Goal: Task Accomplishment & Management: Manage account settings

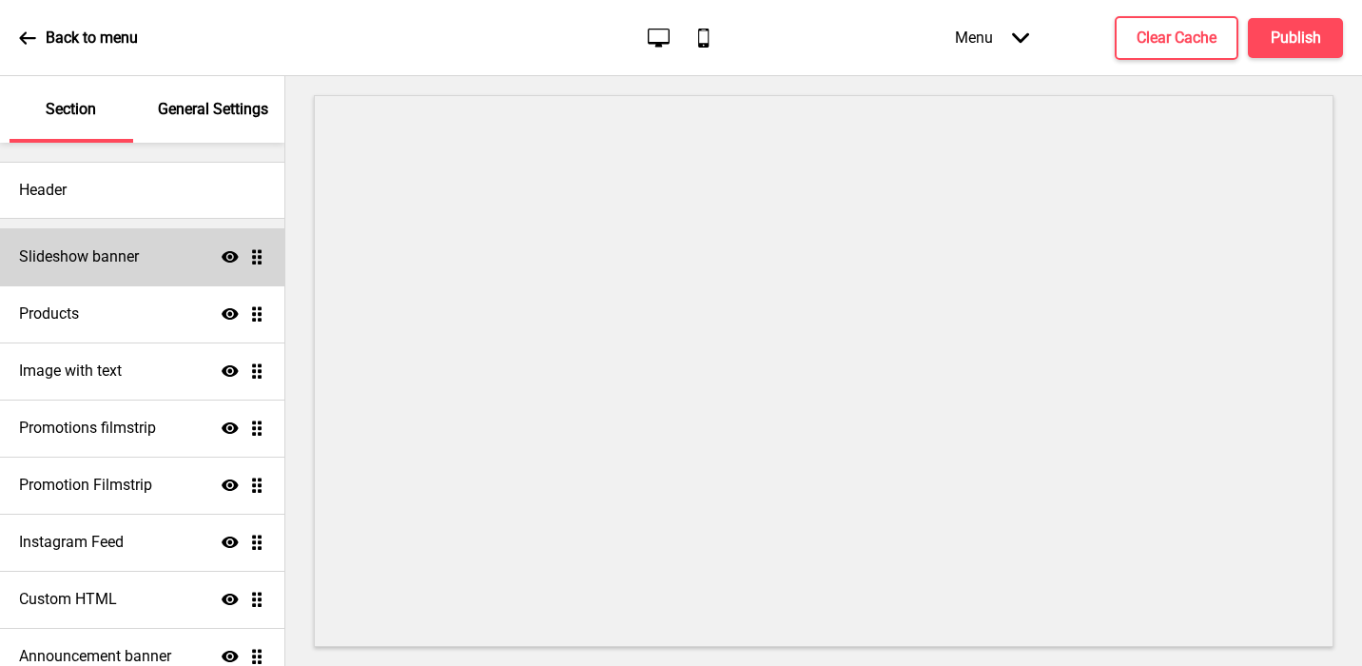
click at [140, 255] on div "Slideshow banner Show Drag" at bounding box center [142, 256] width 284 height 57
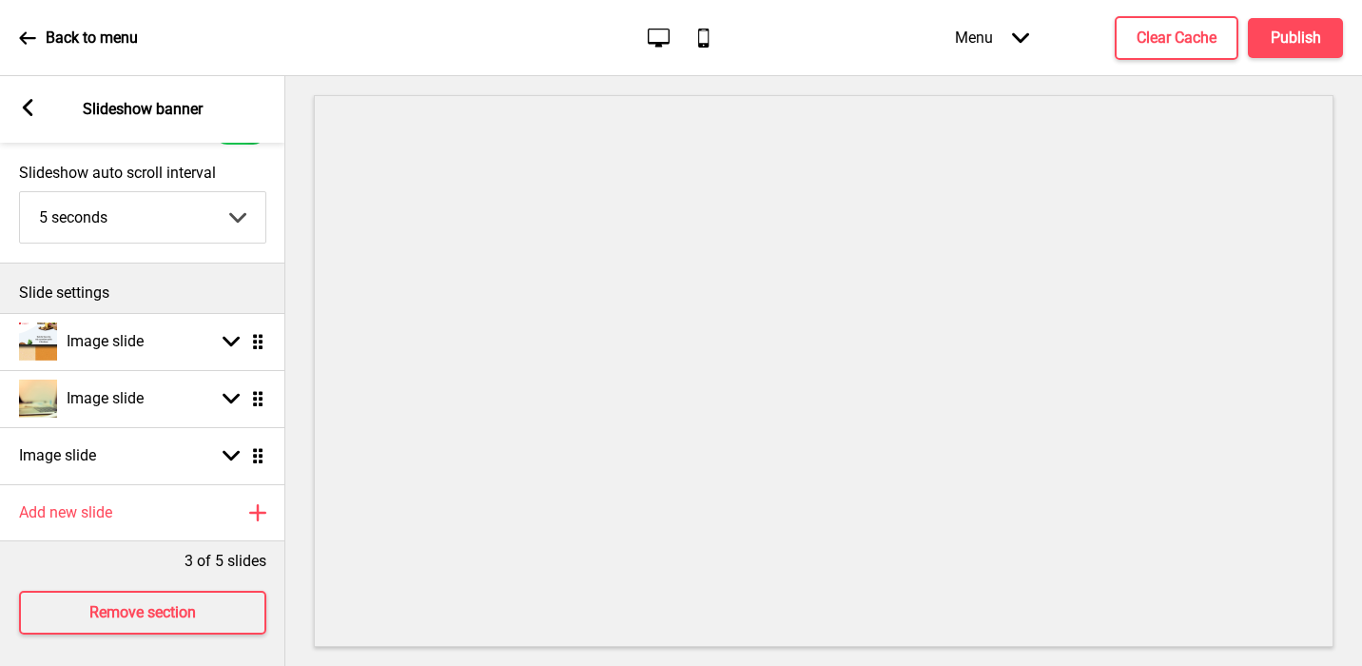
scroll to position [101, 0]
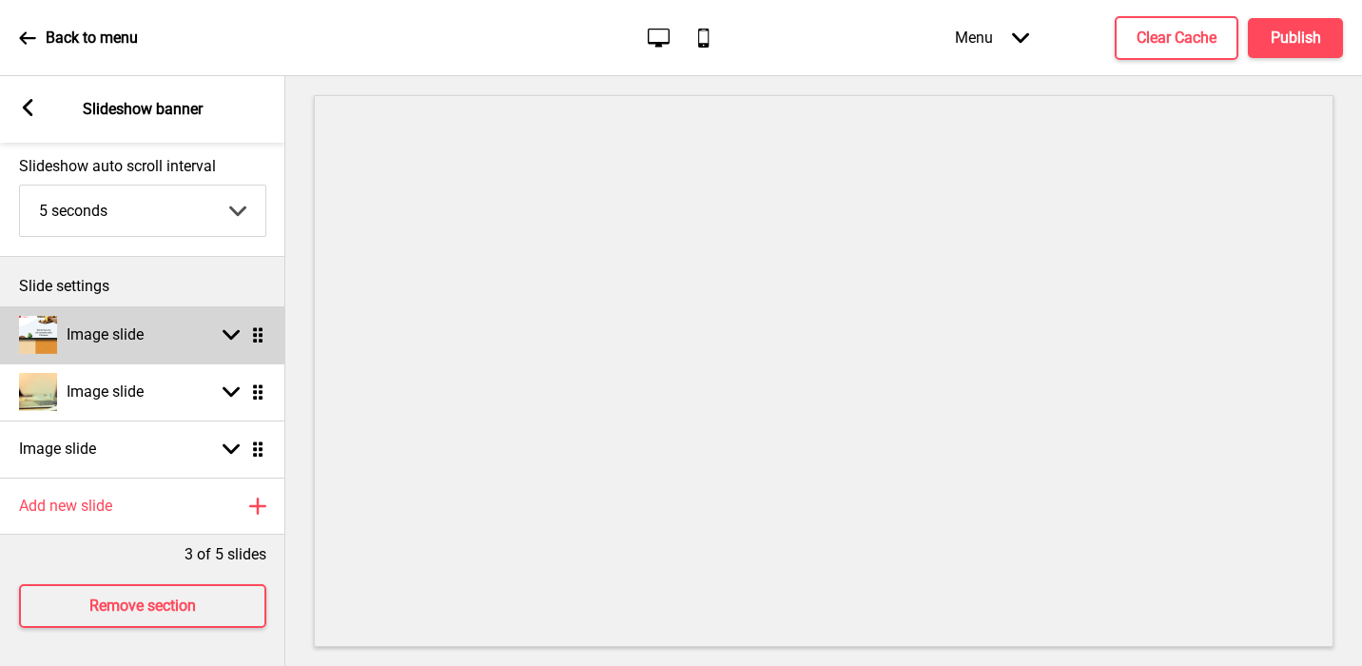
click at [156, 351] on div "Image slide Arrow down Drag" at bounding box center [142, 334] width 285 height 57
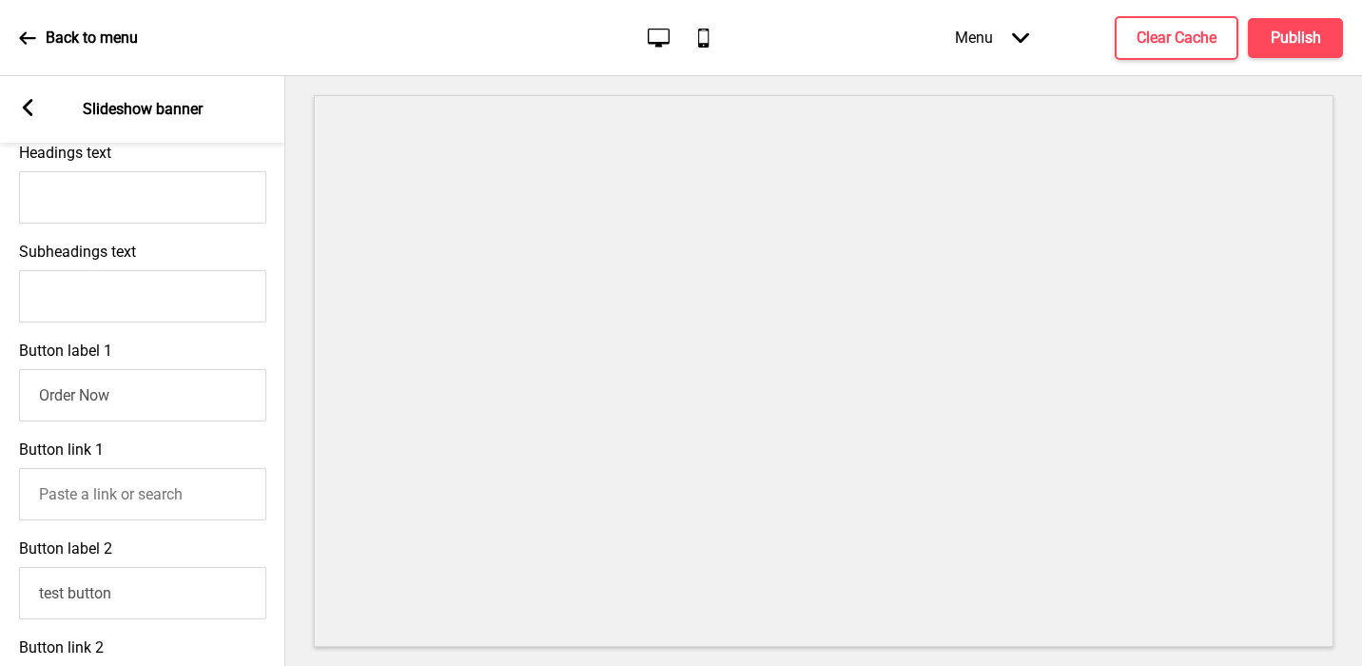
scroll to position [606, 0]
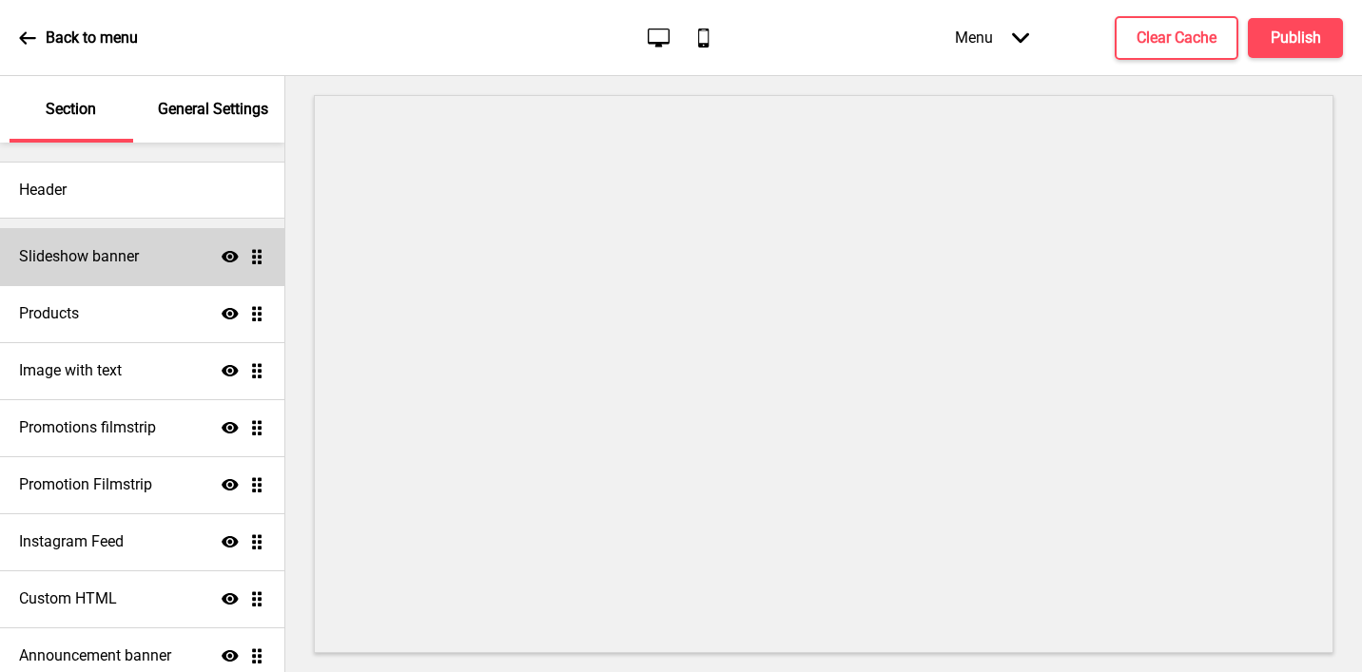
click at [132, 252] on h4 "Slideshow banner" at bounding box center [79, 256] width 120 height 21
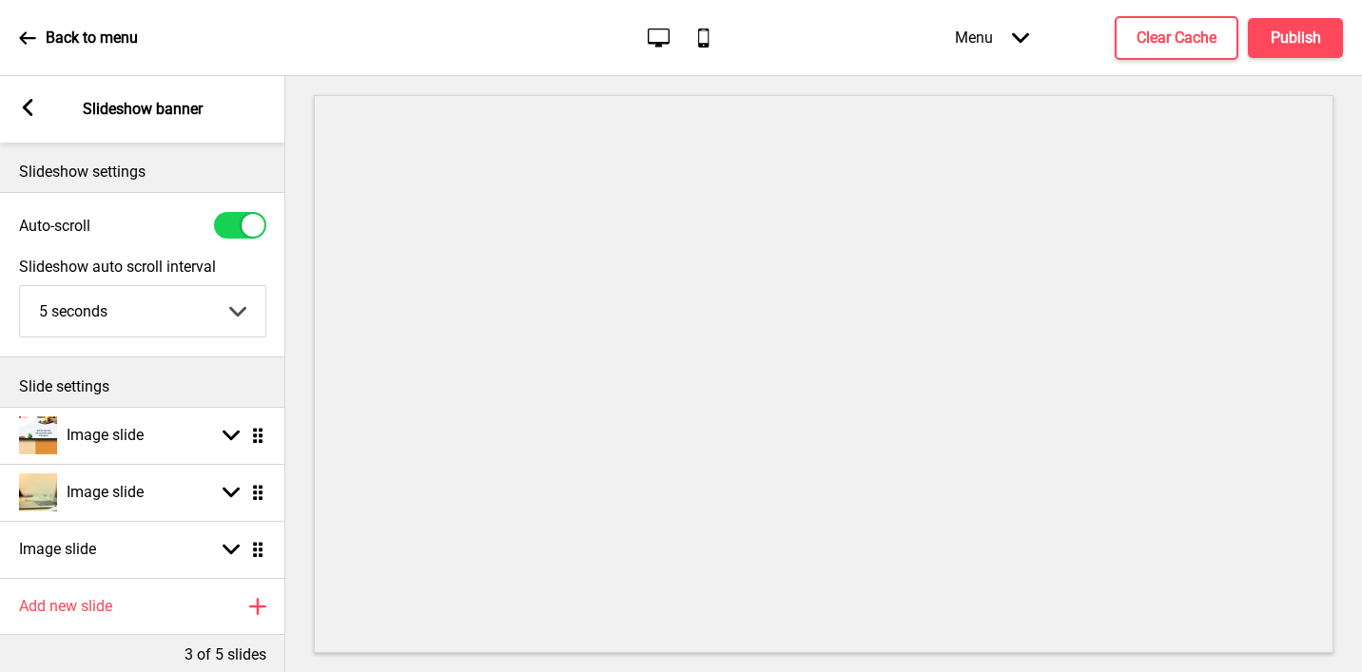
scroll to position [94, 0]
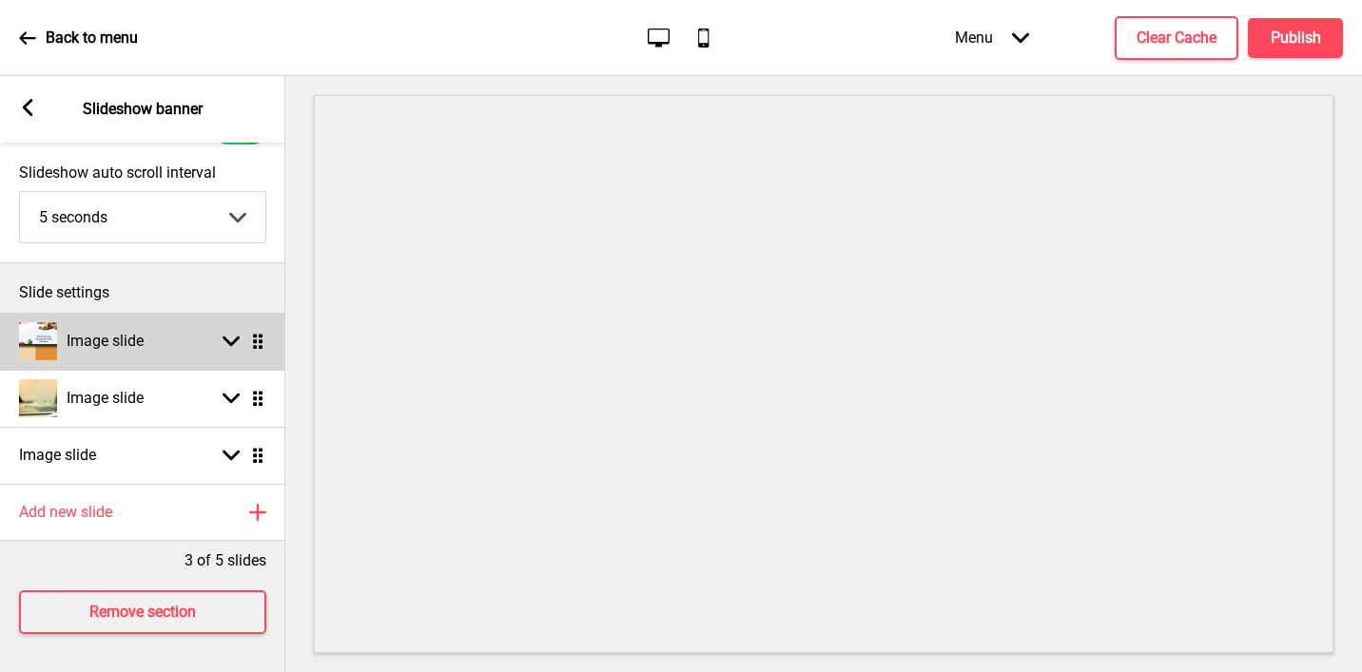
click at [141, 335] on h4 "Image slide" at bounding box center [105, 341] width 77 height 21
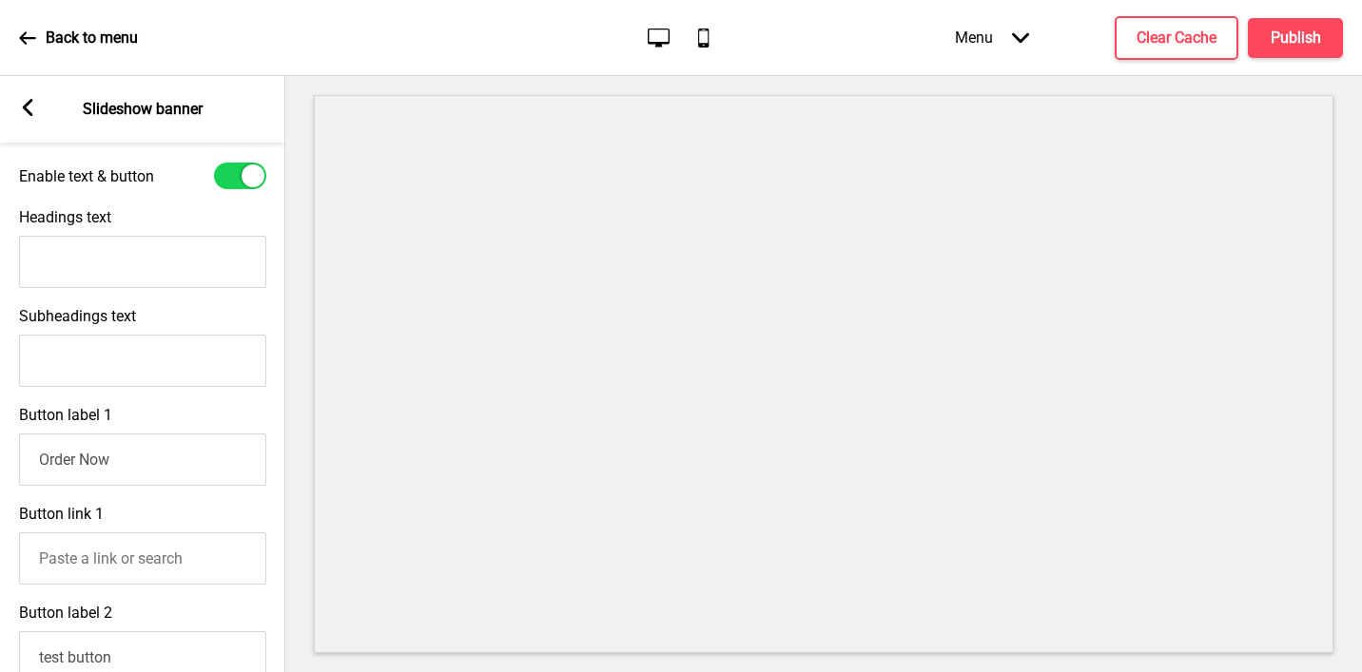
scroll to position [609, 0]
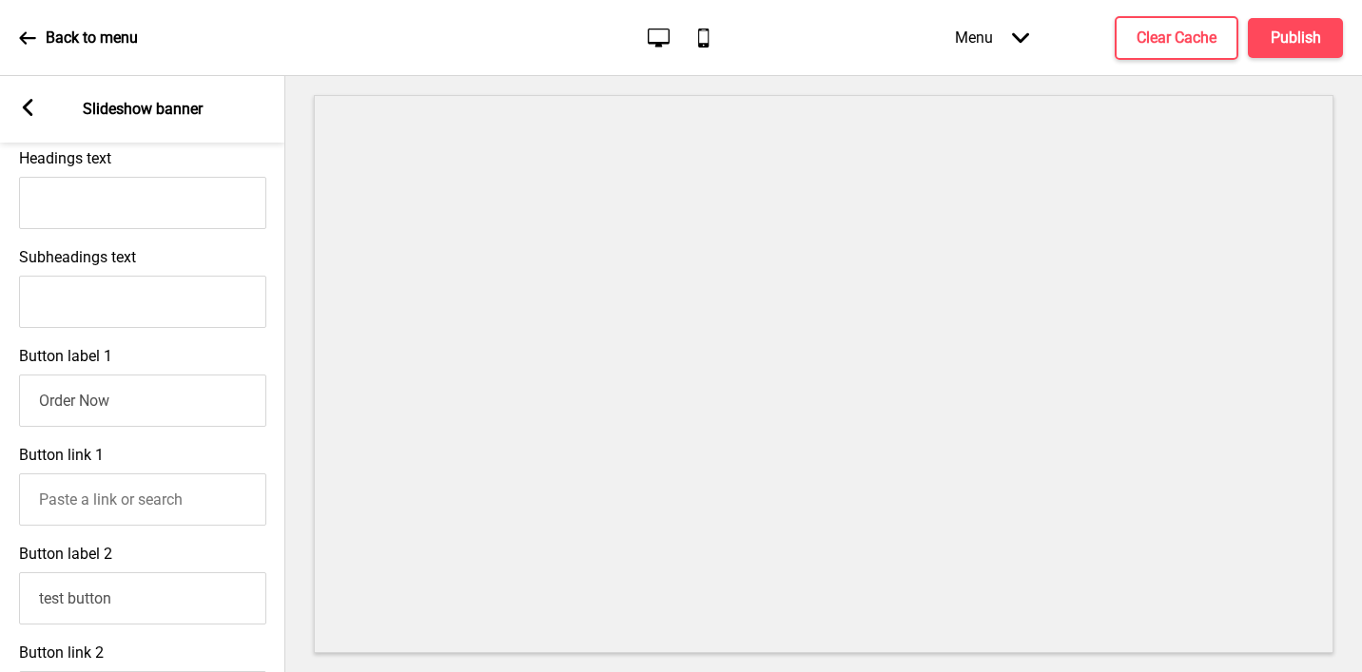
click at [59, 409] on input "Order Now" at bounding box center [142, 401] width 247 height 52
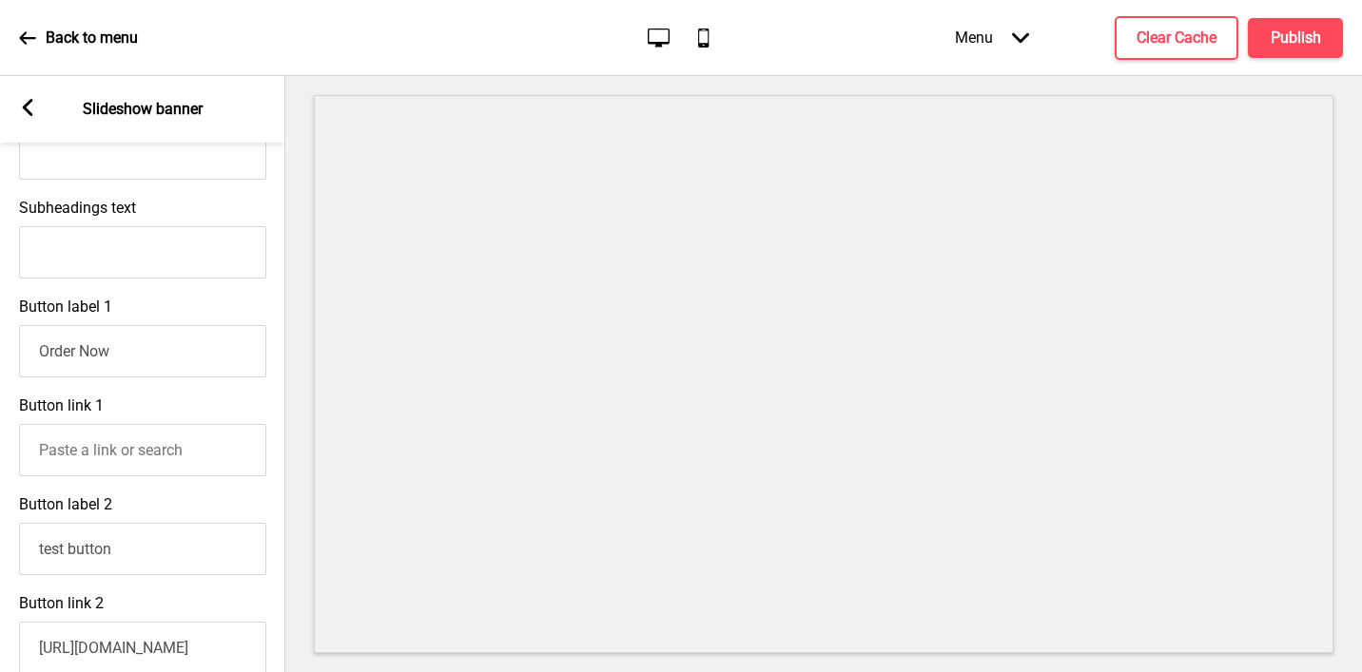
scroll to position [663, 0]
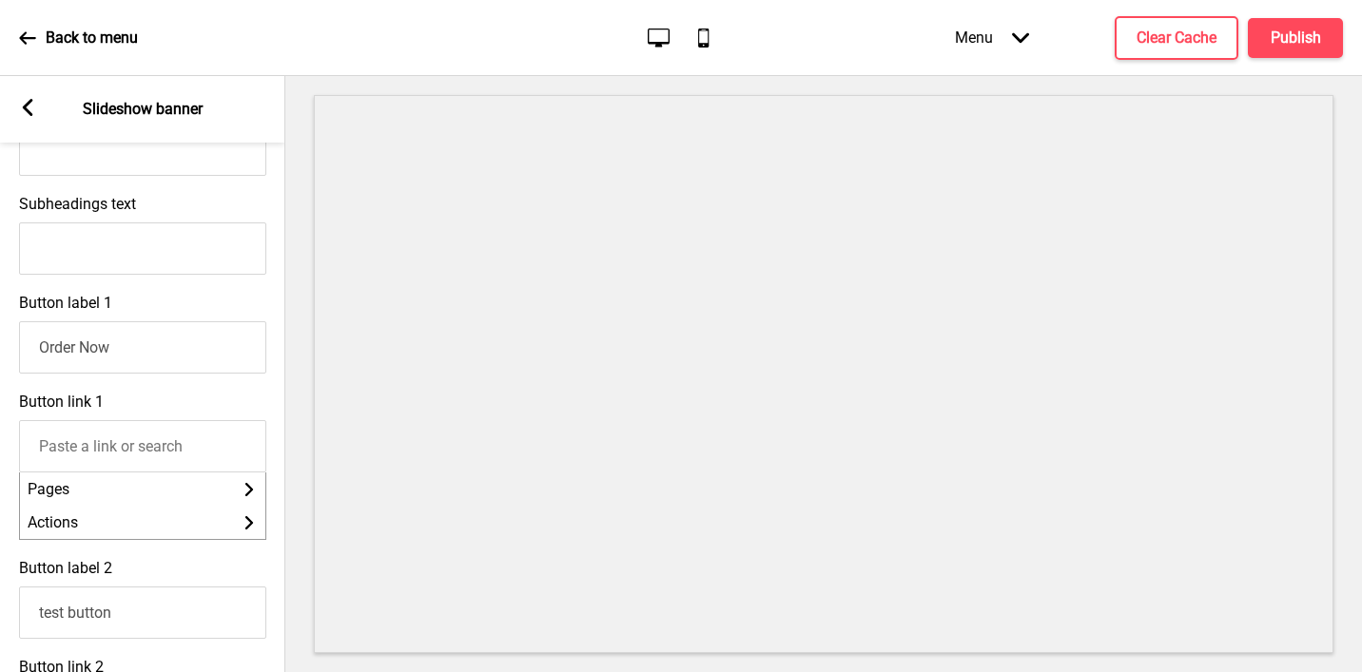
click at [84, 454] on input "Button link 1" at bounding box center [142, 446] width 247 height 52
click at [179, 419] on div at bounding box center [142, 442] width 247 height 62
click at [24, 107] on g at bounding box center [27, 107] width 17 height 17
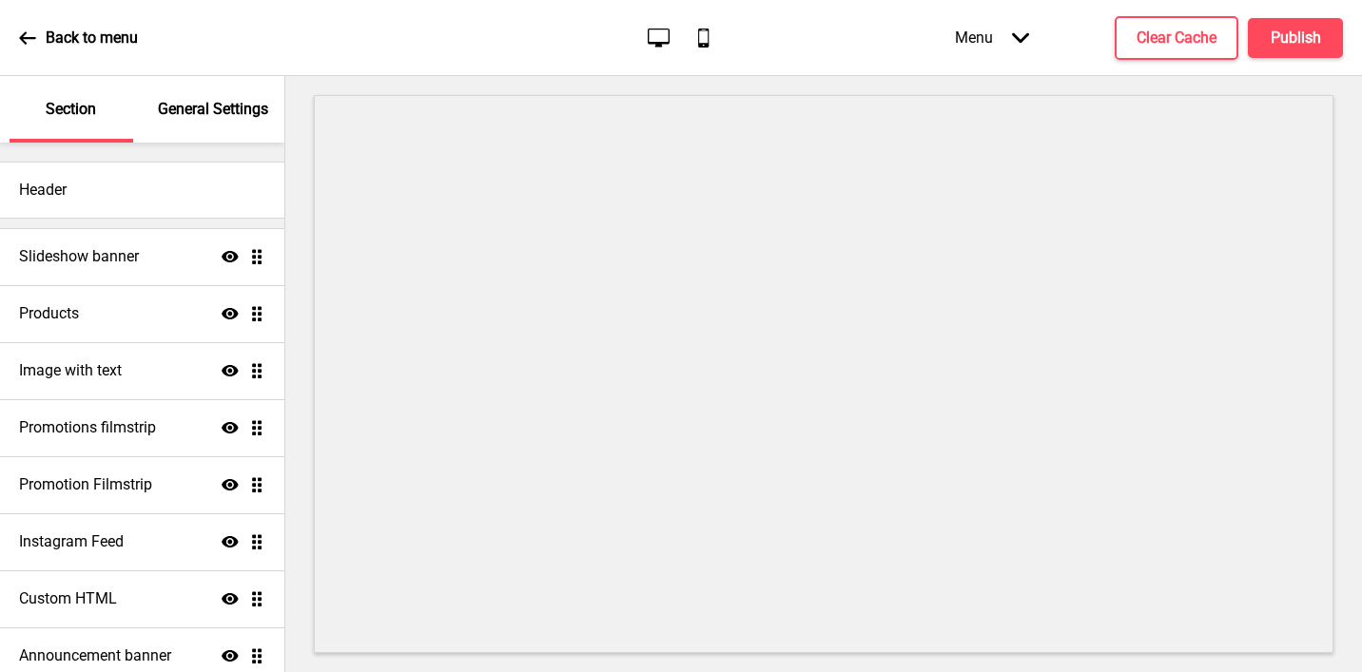
click at [206, 105] on p "General Settings" at bounding box center [213, 109] width 110 height 21
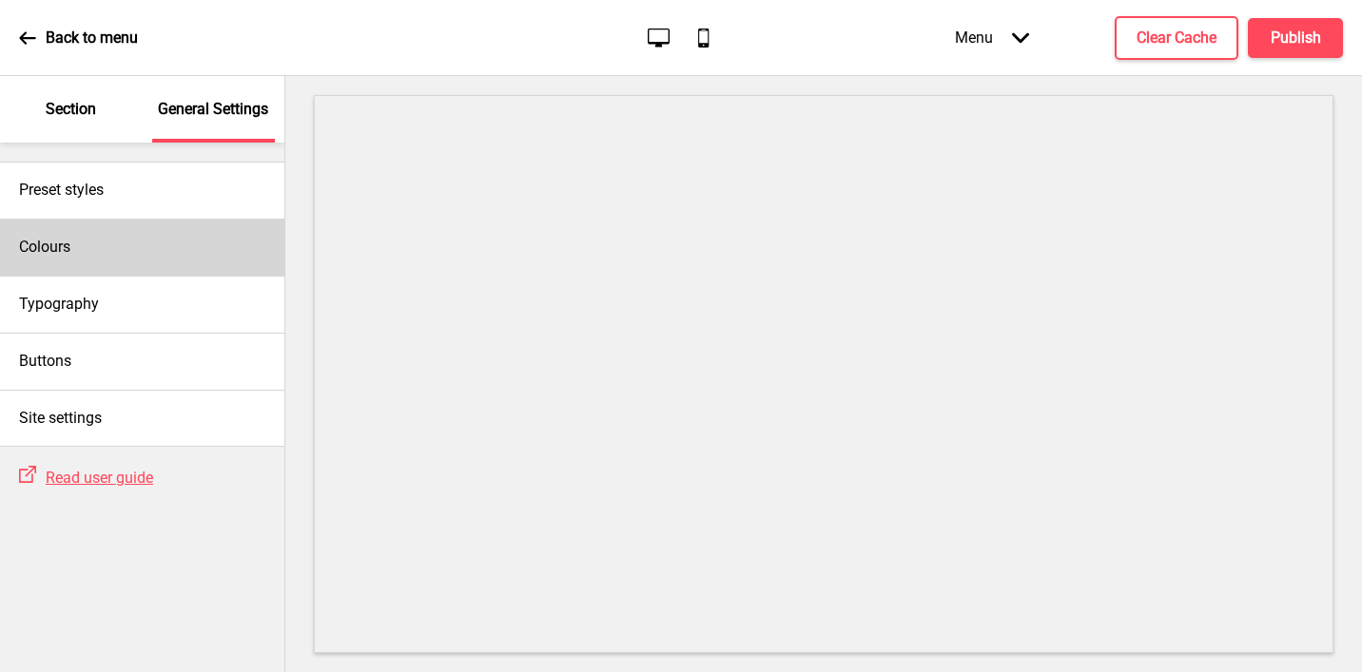
click at [131, 242] on div "Colours" at bounding box center [142, 247] width 284 height 57
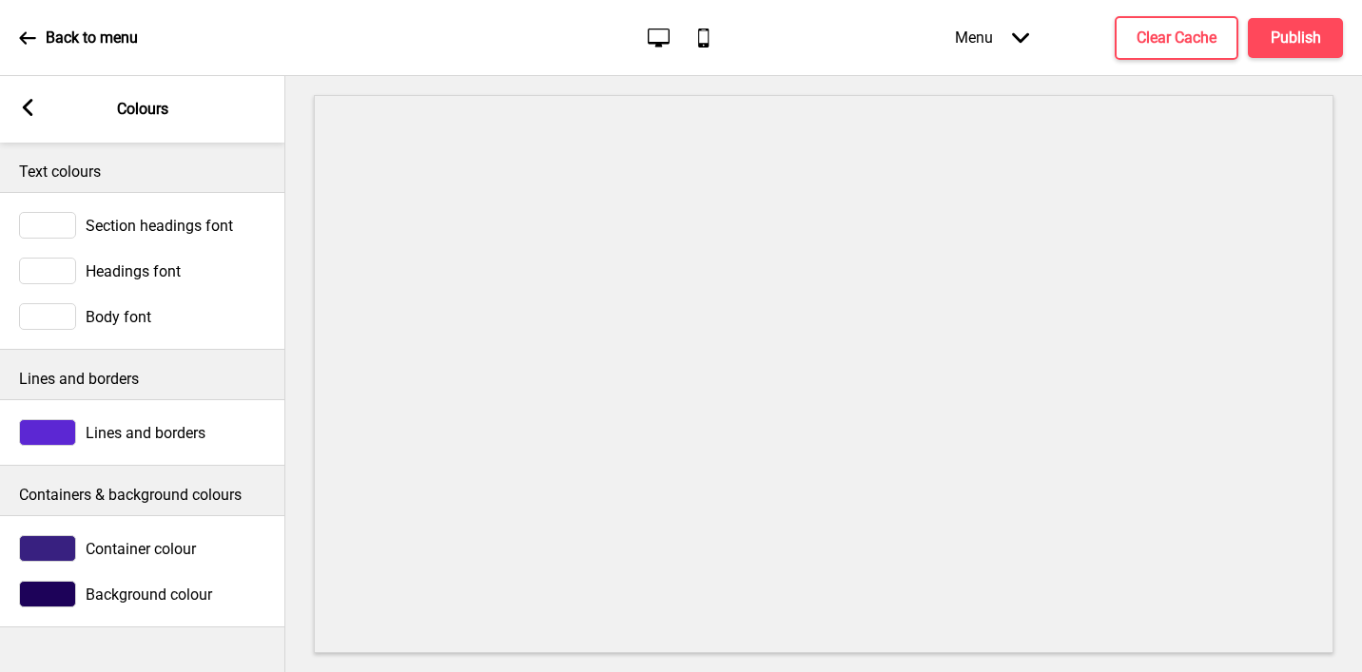
click at [27, 100] on rect at bounding box center [27, 107] width 17 height 17
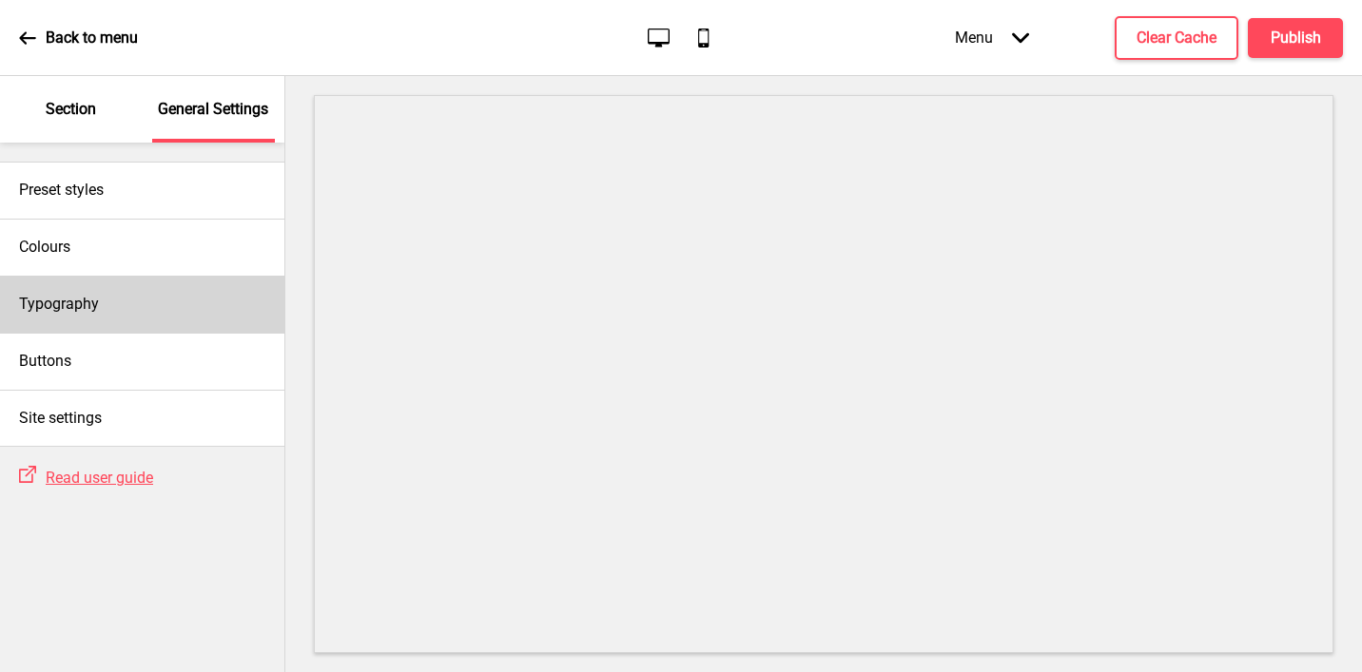
click at [105, 302] on div "Typography" at bounding box center [142, 304] width 284 height 57
select select "Bitter"
select select "Ubuntu"
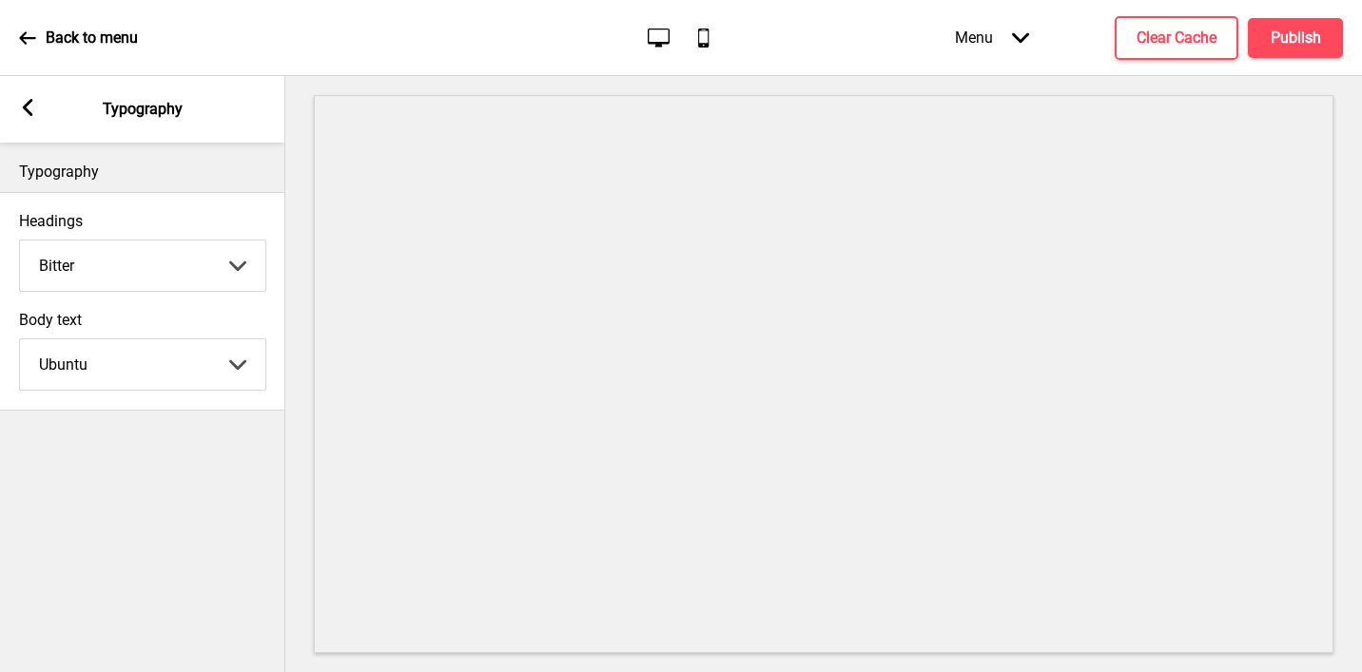
click at [27, 98] on div "Arrow left Typography" at bounding box center [142, 109] width 285 height 67
click at [33, 104] on rect at bounding box center [27, 107] width 17 height 17
